Goal: Task Accomplishment & Management: Use online tool/utility

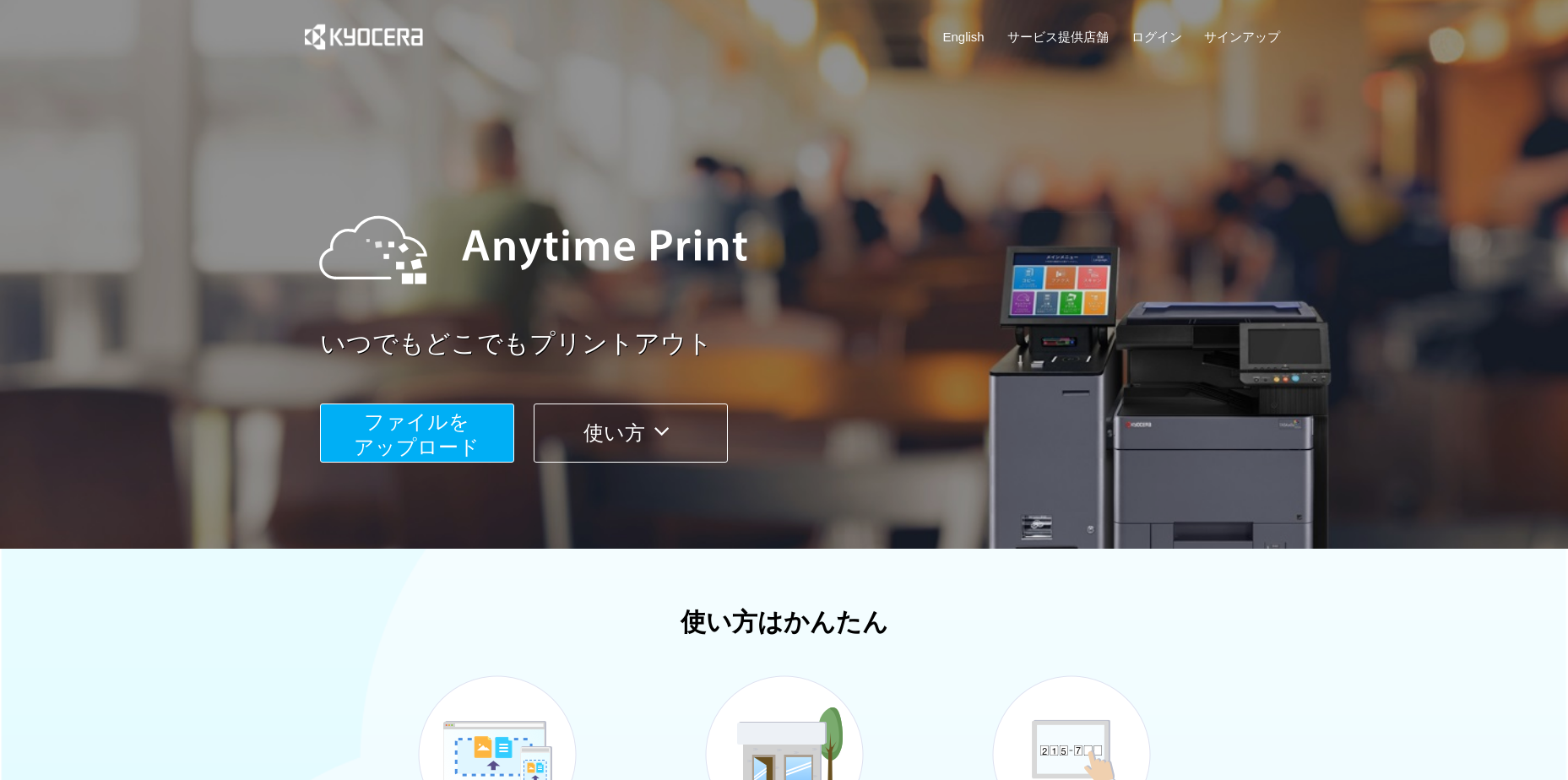
click at [460, 426] on span "ファイルを ​​アップロード" at bounding box center [417, 434] width 126 height 48
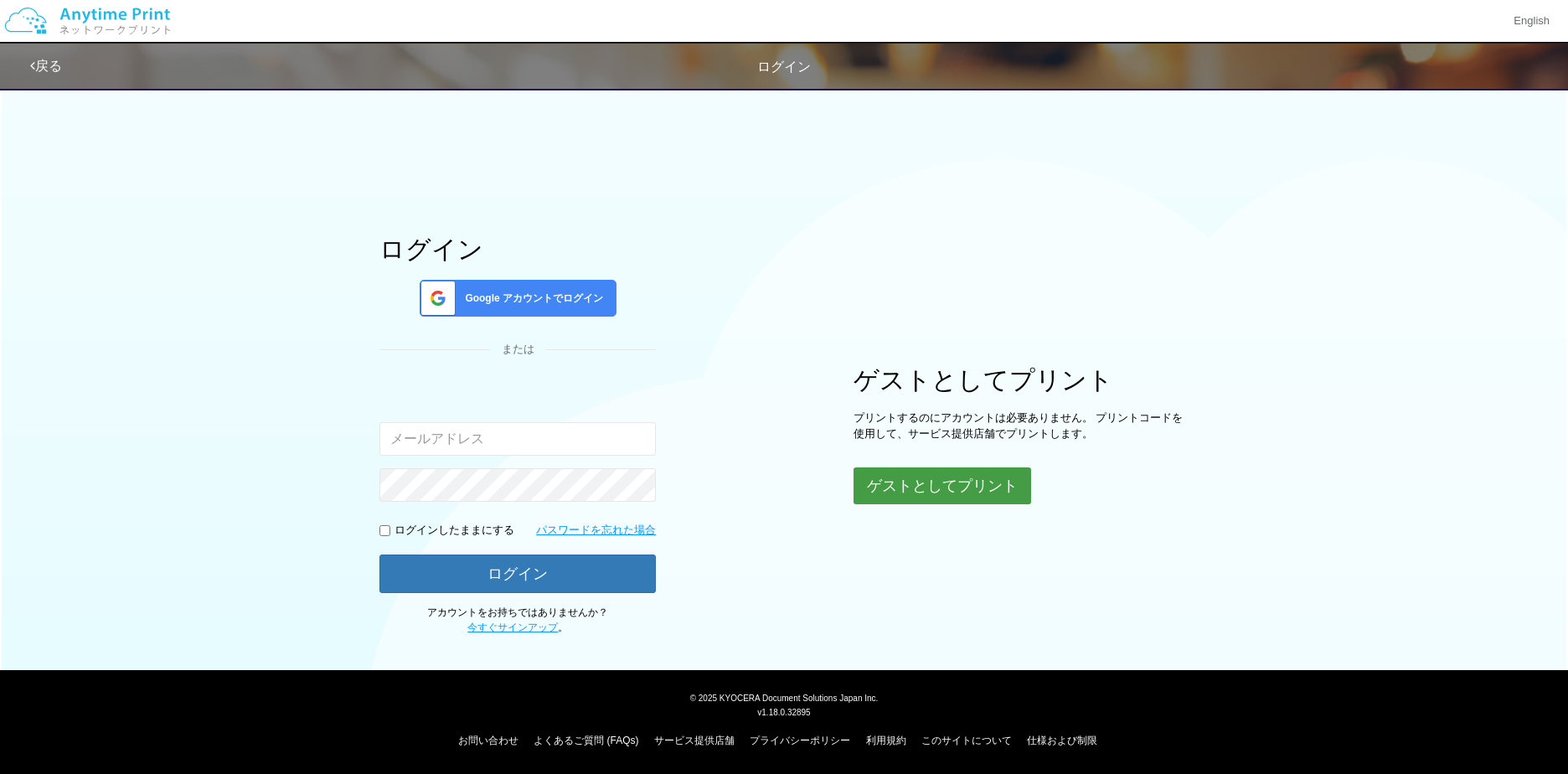
click at [911, 487] on button "ゲストとしてプリント" at bounding box center [942, 486] width 178 height 37
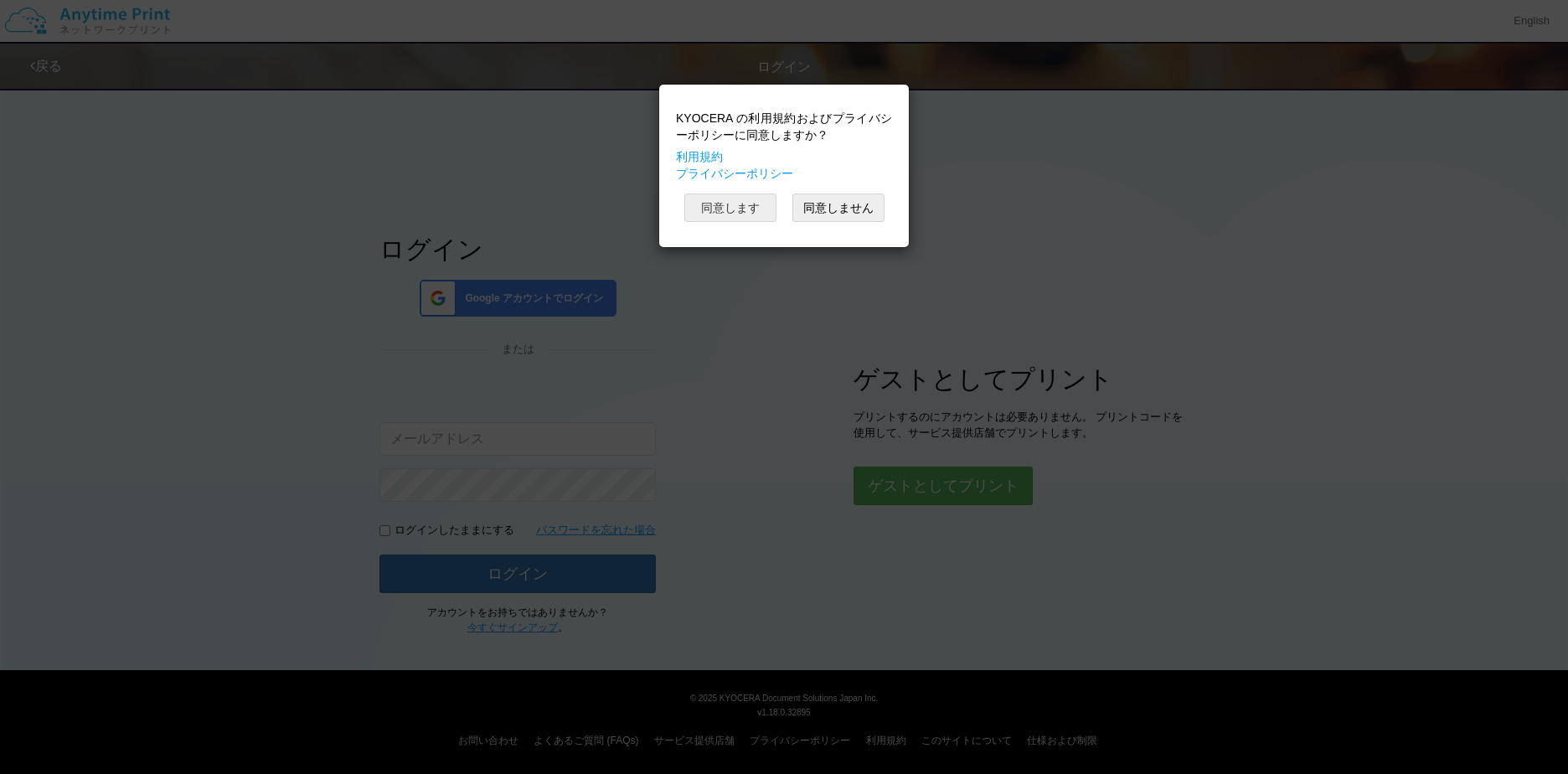
click at [739, 206] on button "同意します" at bounding box center [730, 207] width 92 height 28
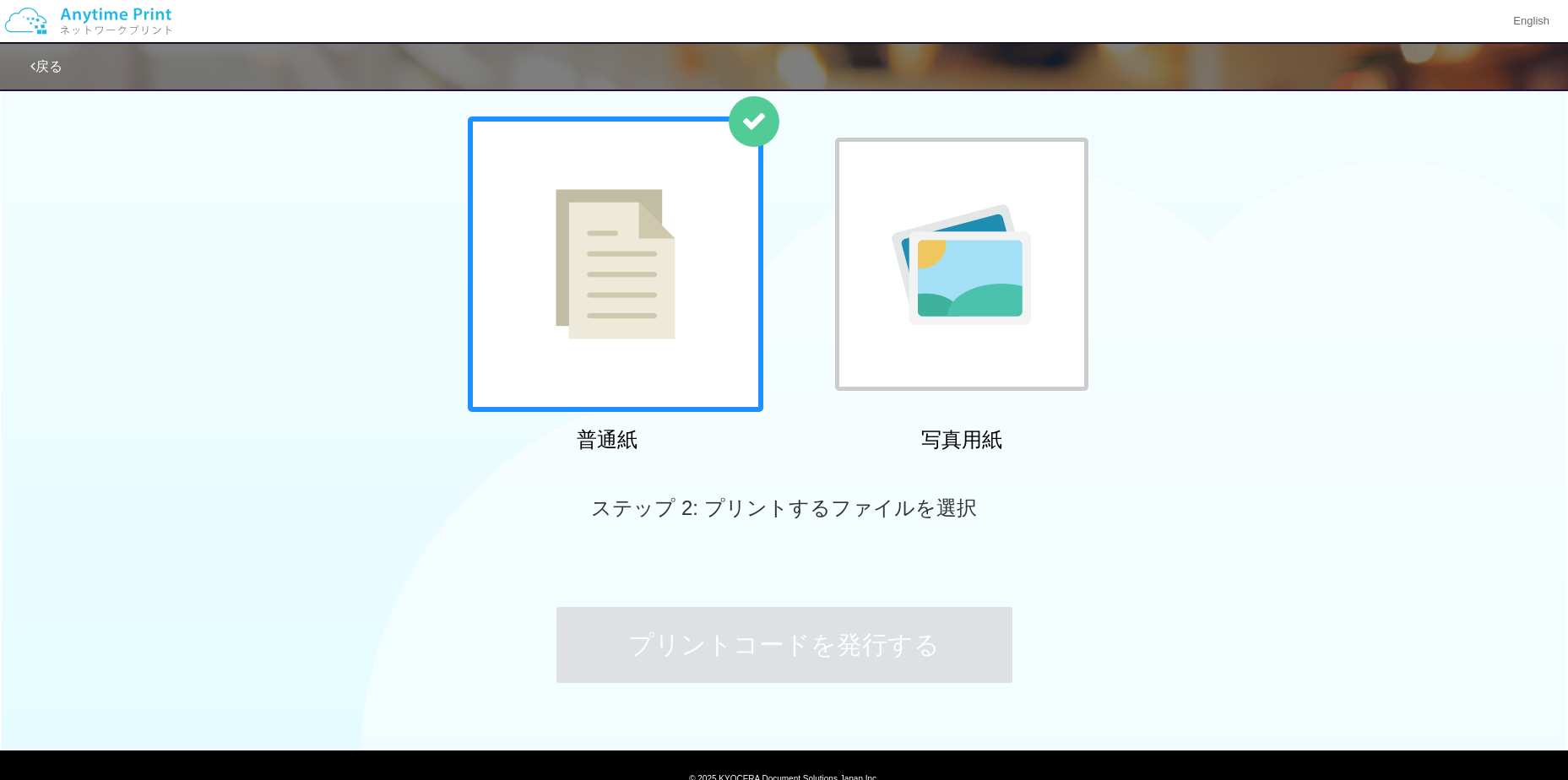
scroll to position [160, 0]
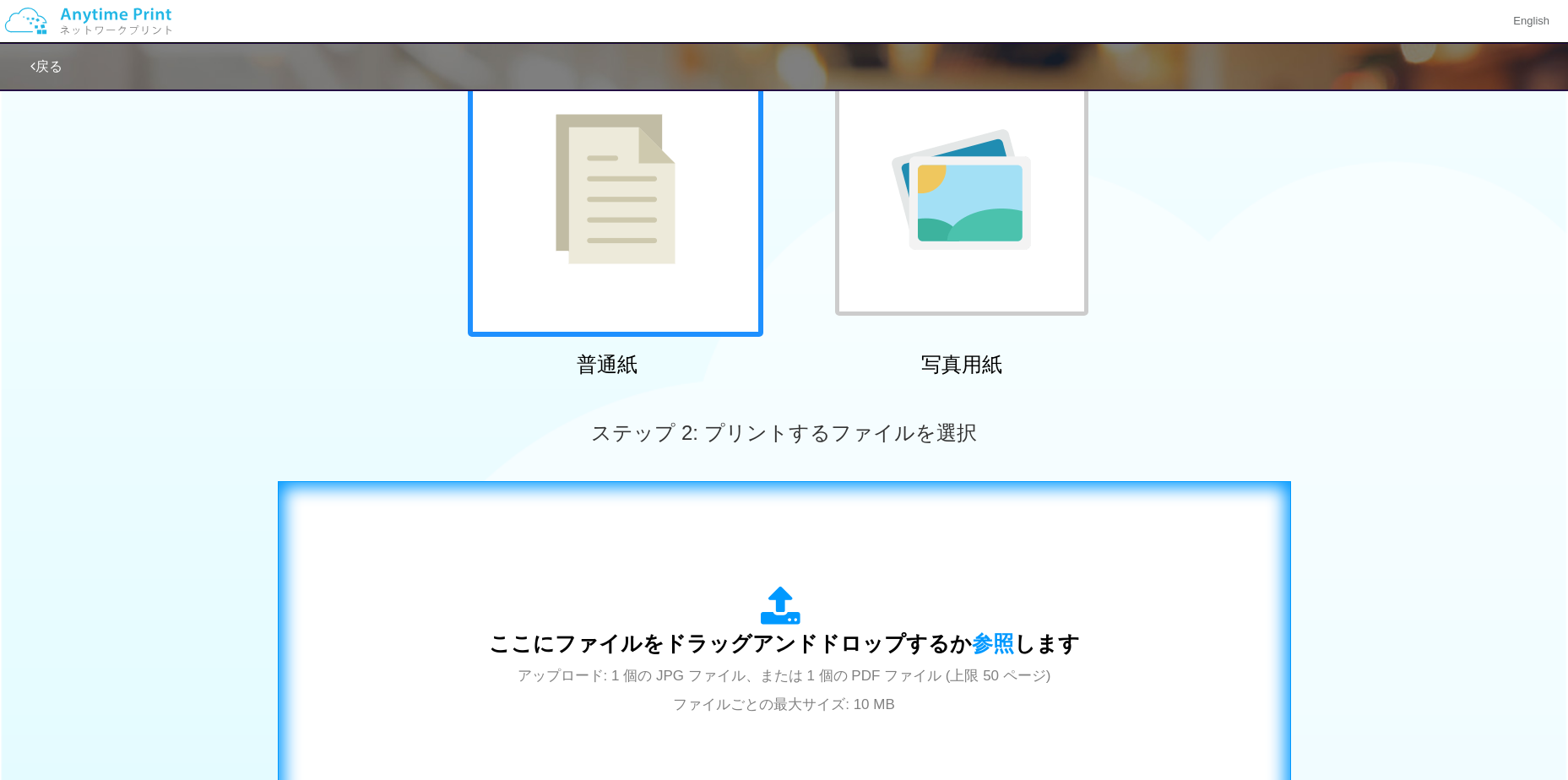
click at [714, 589] on div "ここにファイルをドラッグアンドドロップするか 参照 します アップロード: 1 個の JPG ファイル、または 1 個の PDF ファイル (上限 50 ペー…" at bounding box center [784, 652] width 591 height 132
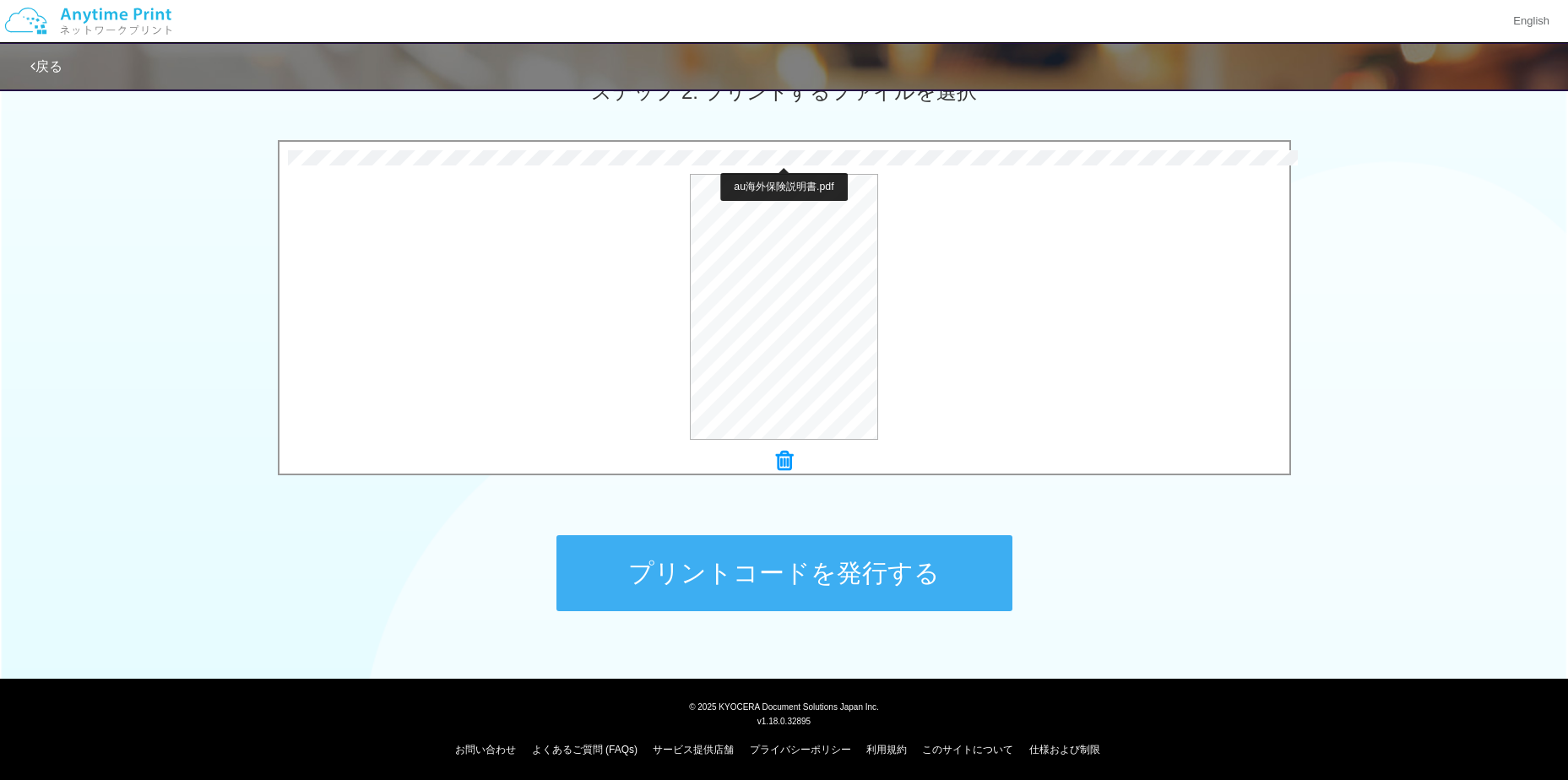
scroll to position [504, 0]
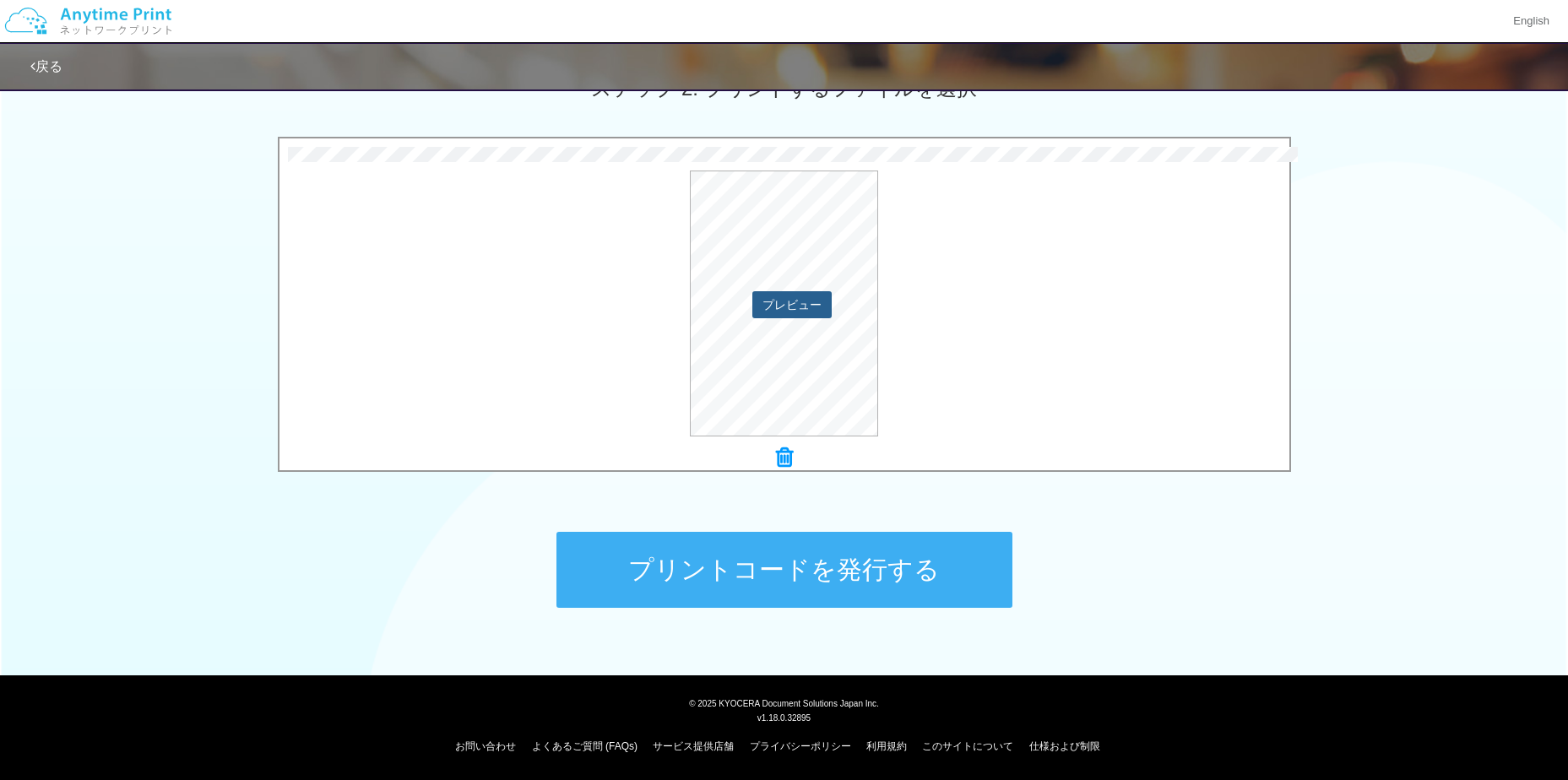
click at [794, 304] on button "プレビュー" at bounding box center [792, 304] width 80 height 27
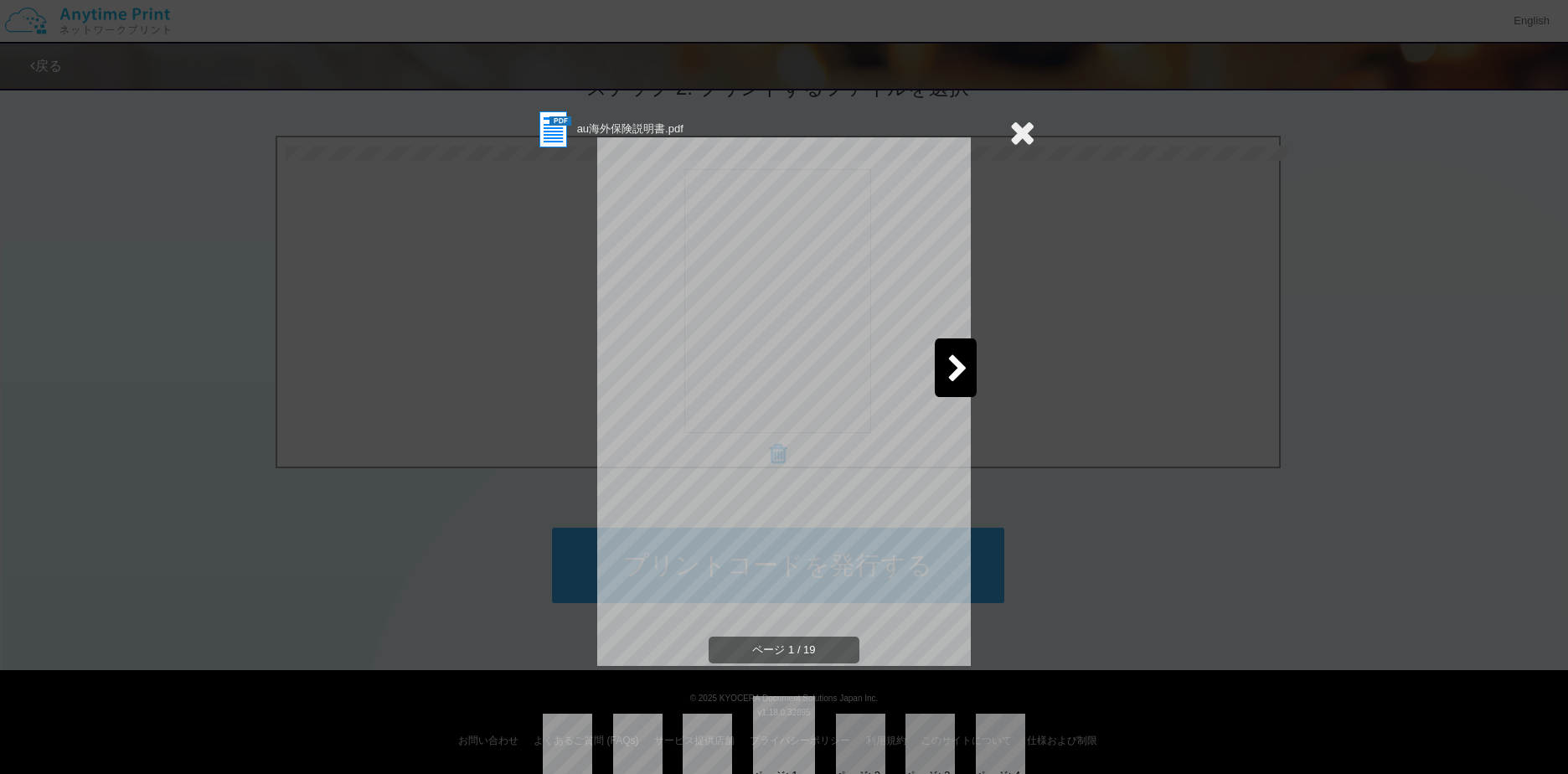
click at [935, 366] on div at bounding box center [955, 367] width 42 height 59
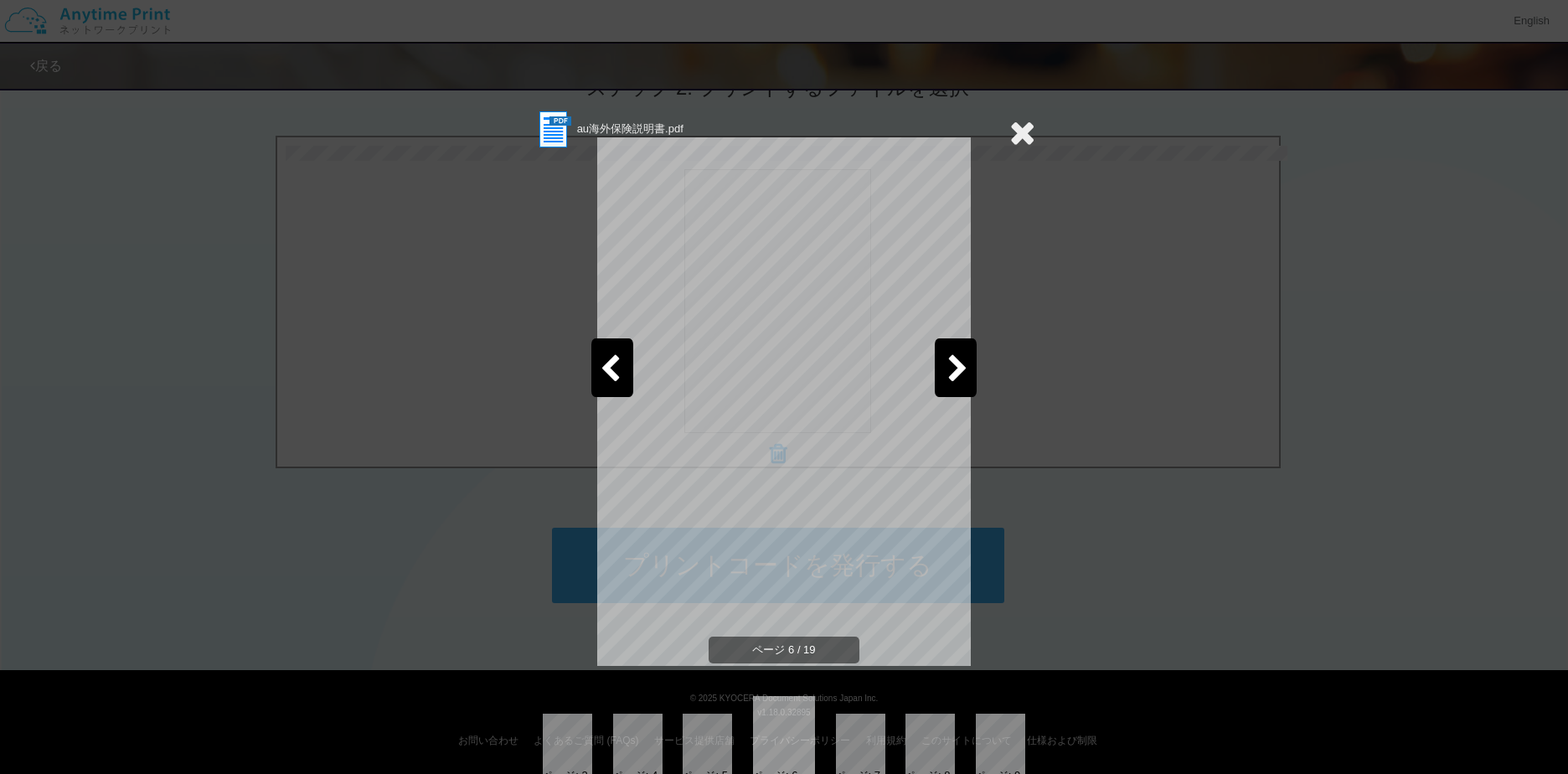
click at [935, 366] on div at bounding box center [955, 367] width 42 height 59
click at [1011, 126] on icon at bounding box center [1022, 132] width 26 height 33
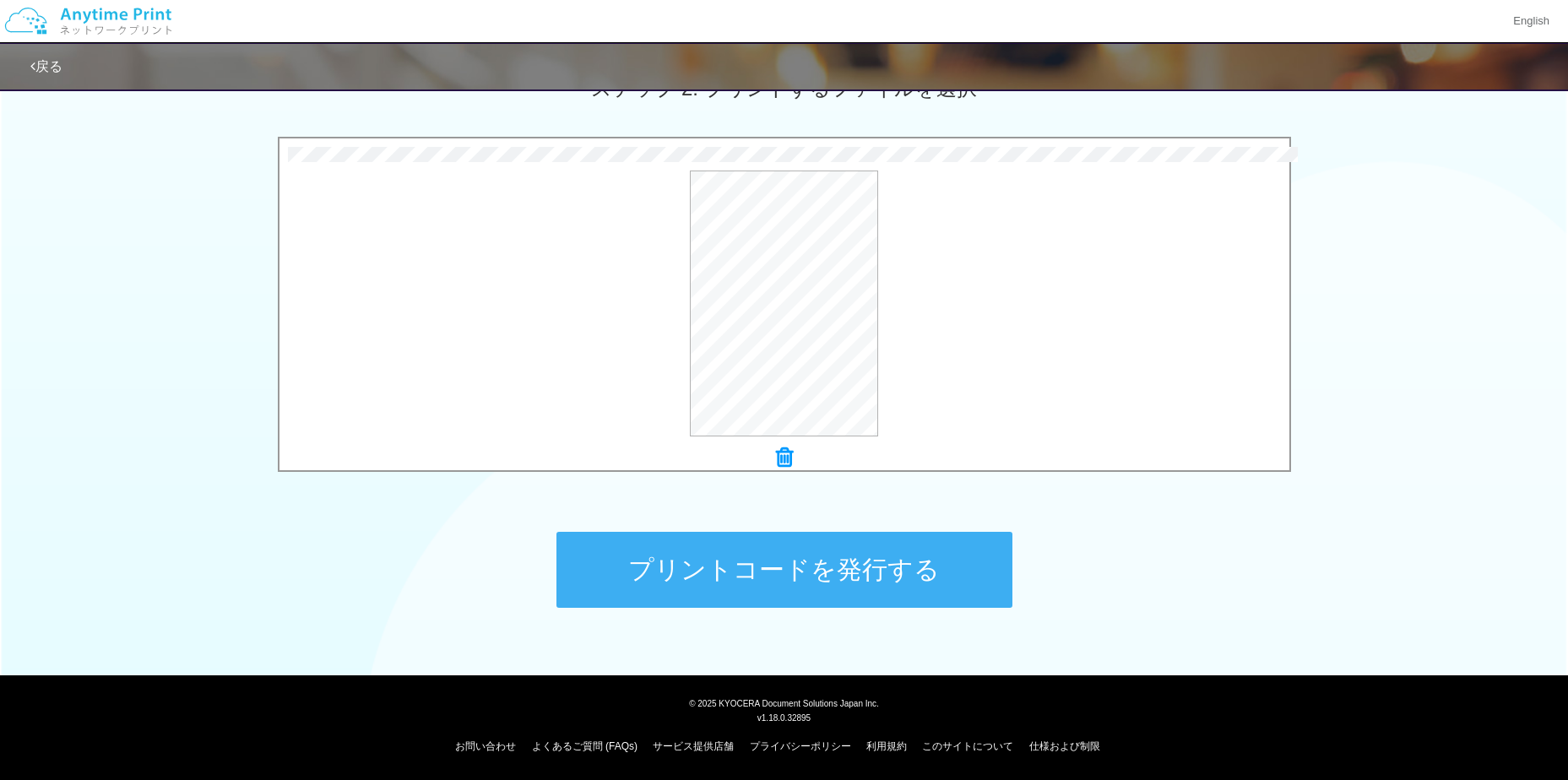
click at [872, 558] on button "プリントコードを発行する" at bounding box center [784, 569] width 456 height 76
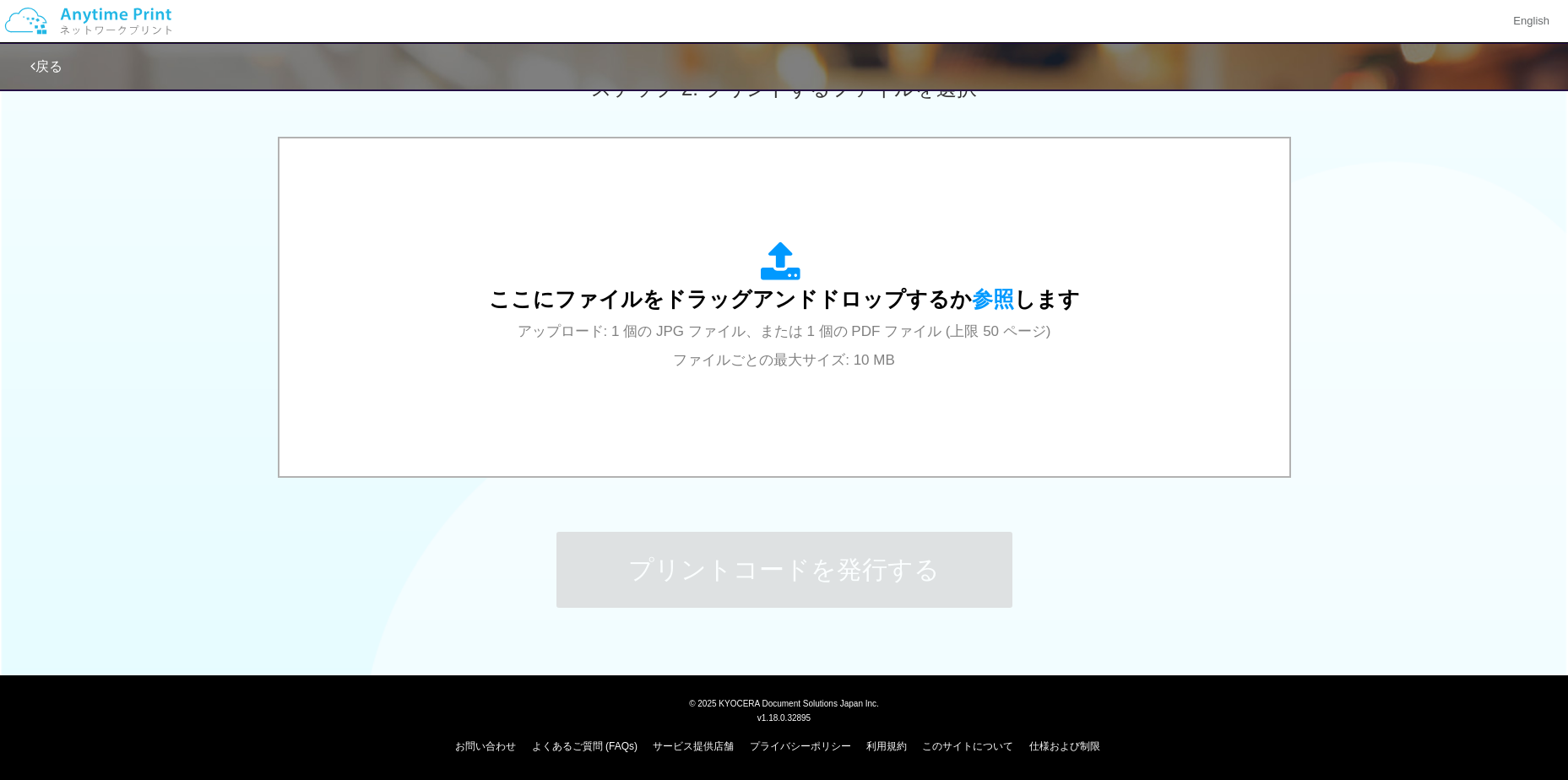
scroll to position [0, 0]
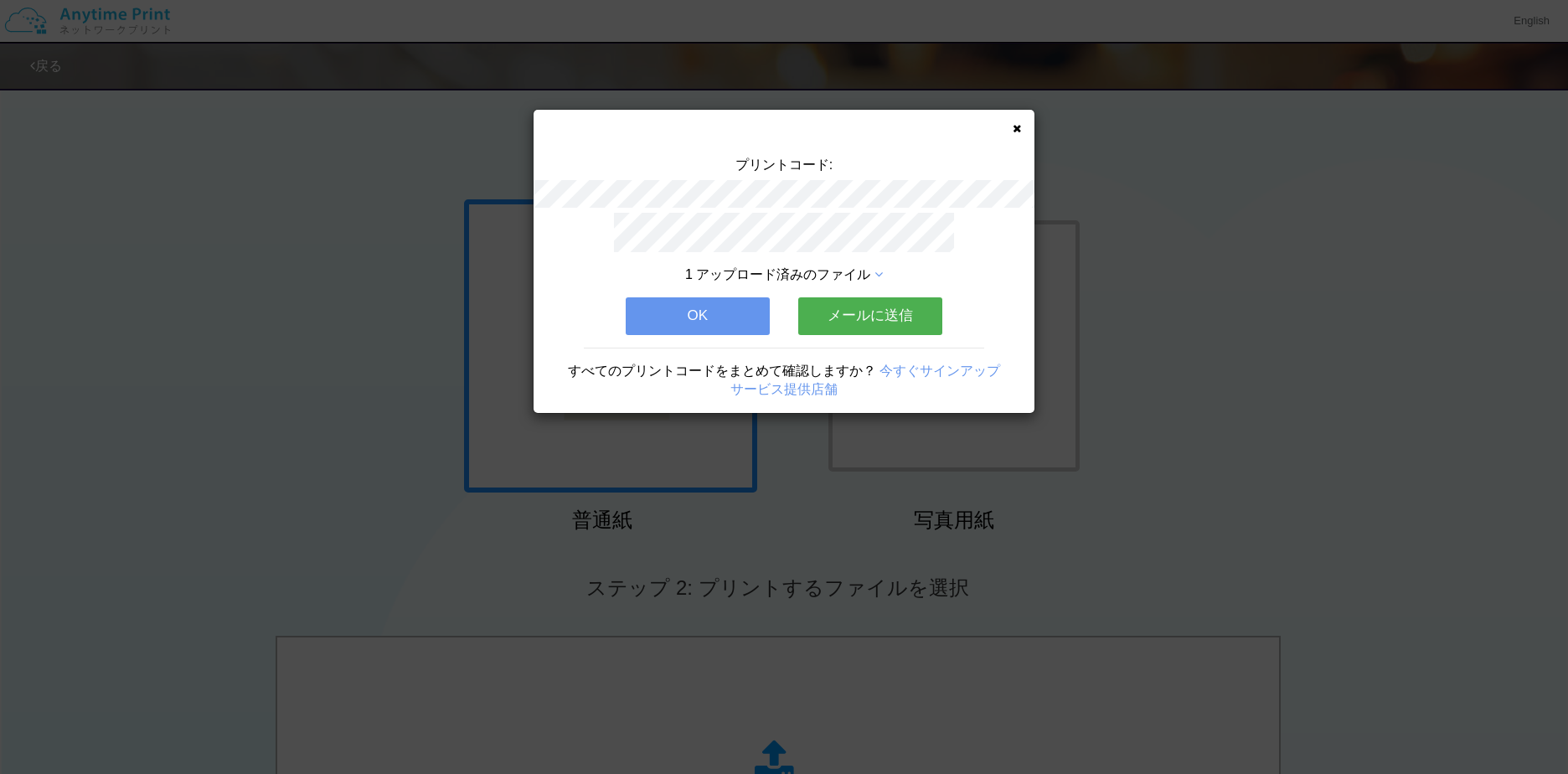
click at [674, 331] on div "1 アップロード済みのファイル OK メールに送信 すべてのプリントコードをまとめて確認しますか？ 今すぐサインアップ サービス提供店舗" at bounding box center [784, 313] width 501 height 200
click at [686, 321] on button "OK" at bounding box center [697, 316] width 144 height 37
